Goal: Task Accomplishment & Management: Use online tool/utility

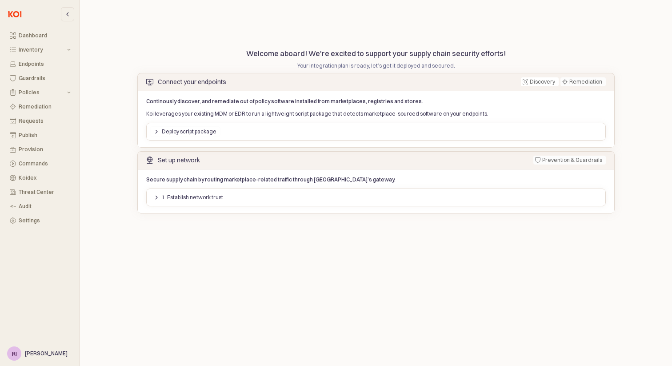
click at [157, 127] on div "Deploy script package" at bounding box center [185, 132] width 63 height 10
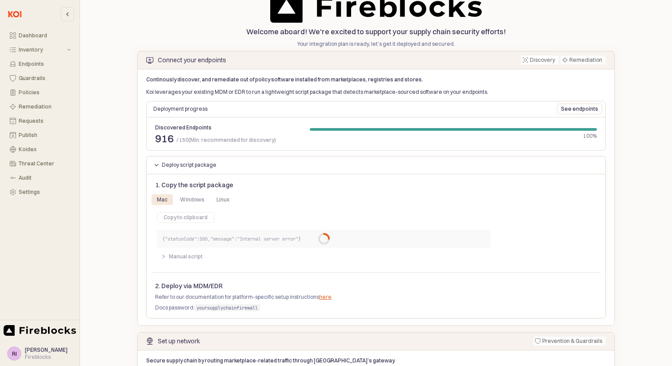
scroll to position [89, 0]
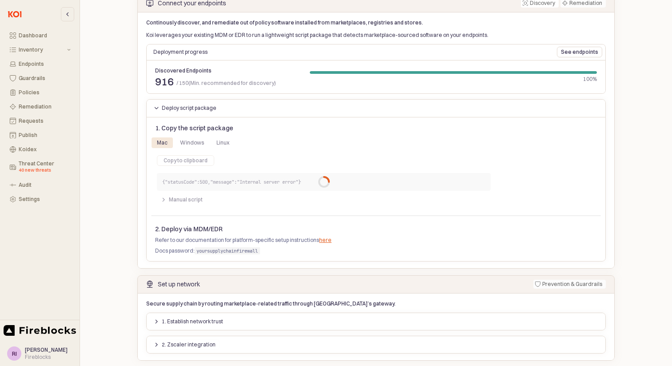
click at [152, 340] on button "2. Zscaler integration" at bounding box center [185, 344] width 70 height 11
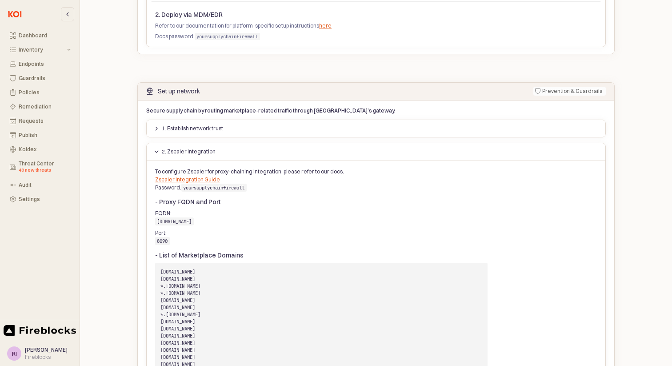
scroll to position [1149, 0]
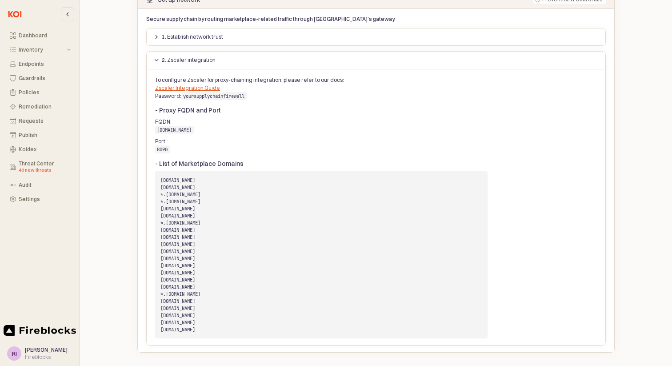
click at [321, 126] on p "FQDN: [DOMAIN_NAME]" at bounding box center [321, 126] width 333 height 16
